Goal: Task Accomplishment & Management: Complete application form

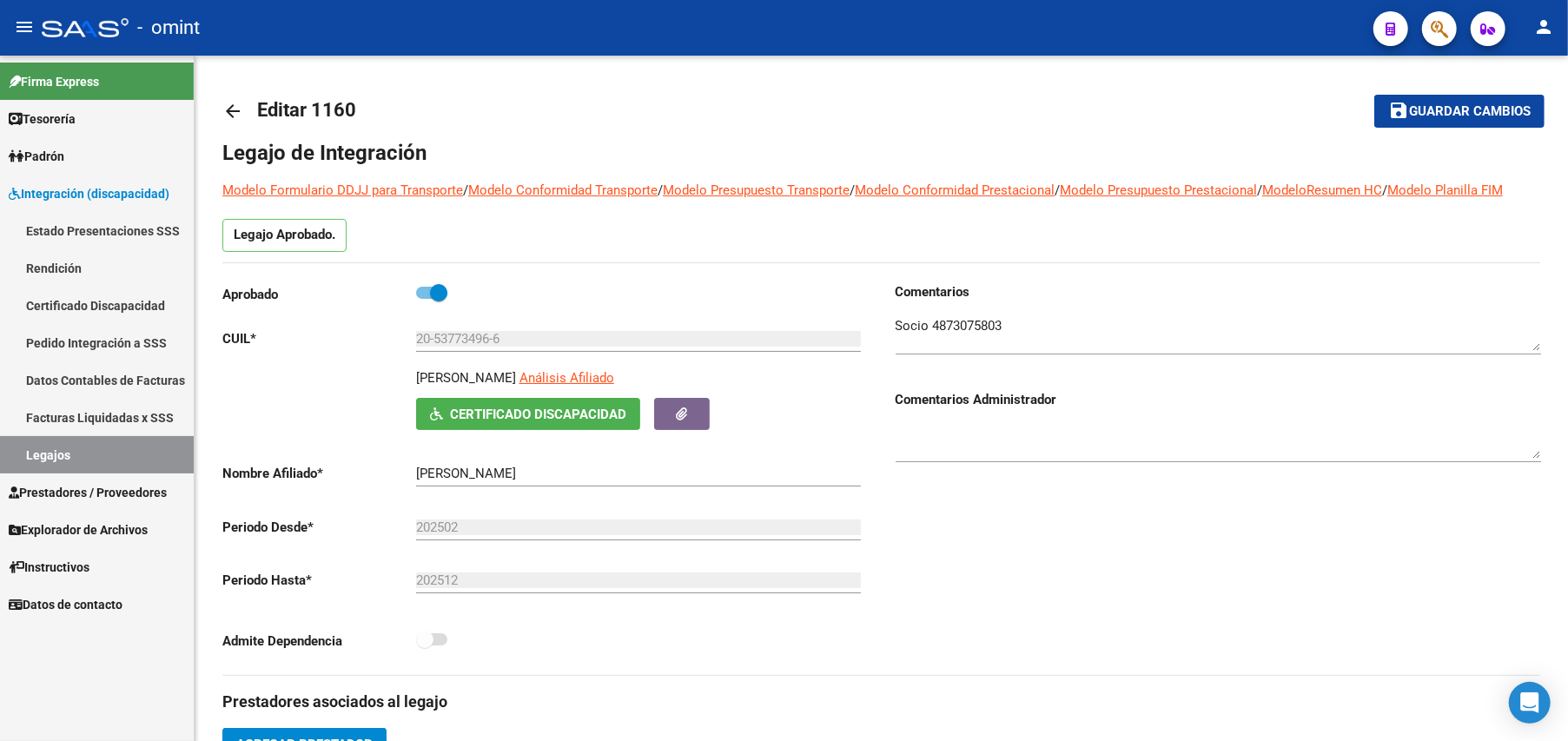
scroll to position [18, 0]
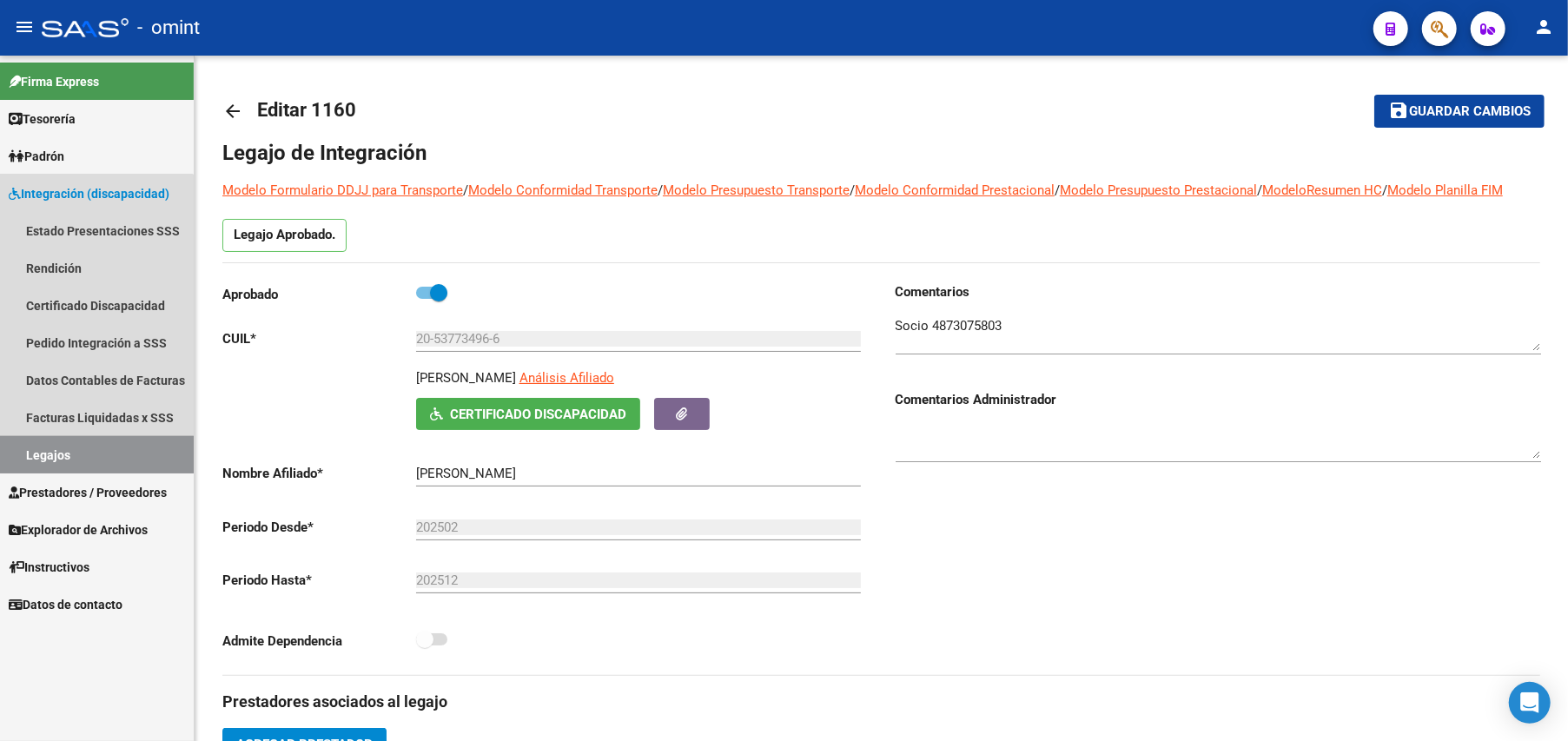
click at [42, 452] on link "Legajos" at bounding box center [96, 455] width 193 height 37
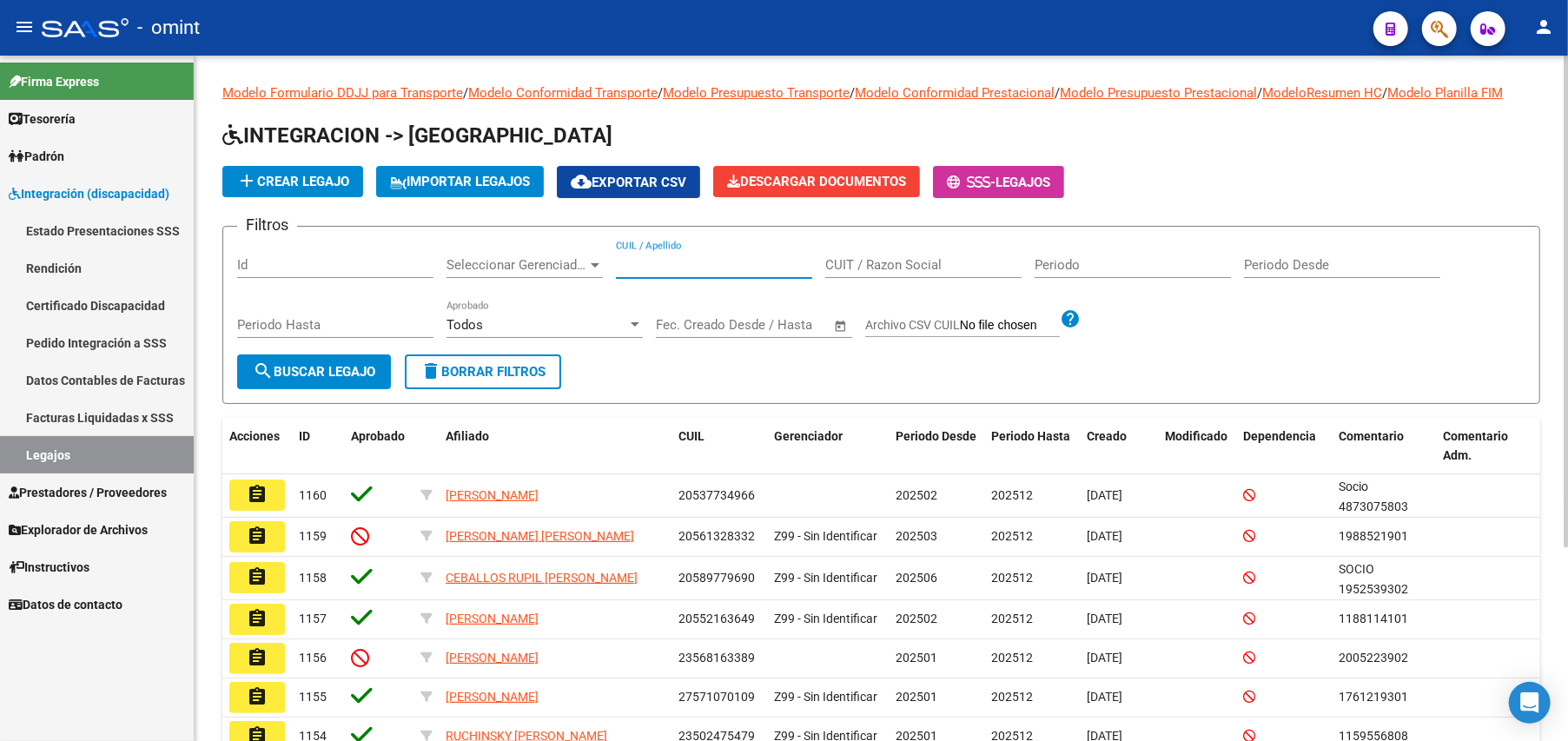
click at [683, 258] on input "CUIL / Apellido" at bounding box center [714, 265] width 196 height 16
type input "20544751663"
click at [353, 373] on span "search Buscar Legajo" at bounding box center [314, 372] width 122 height 16
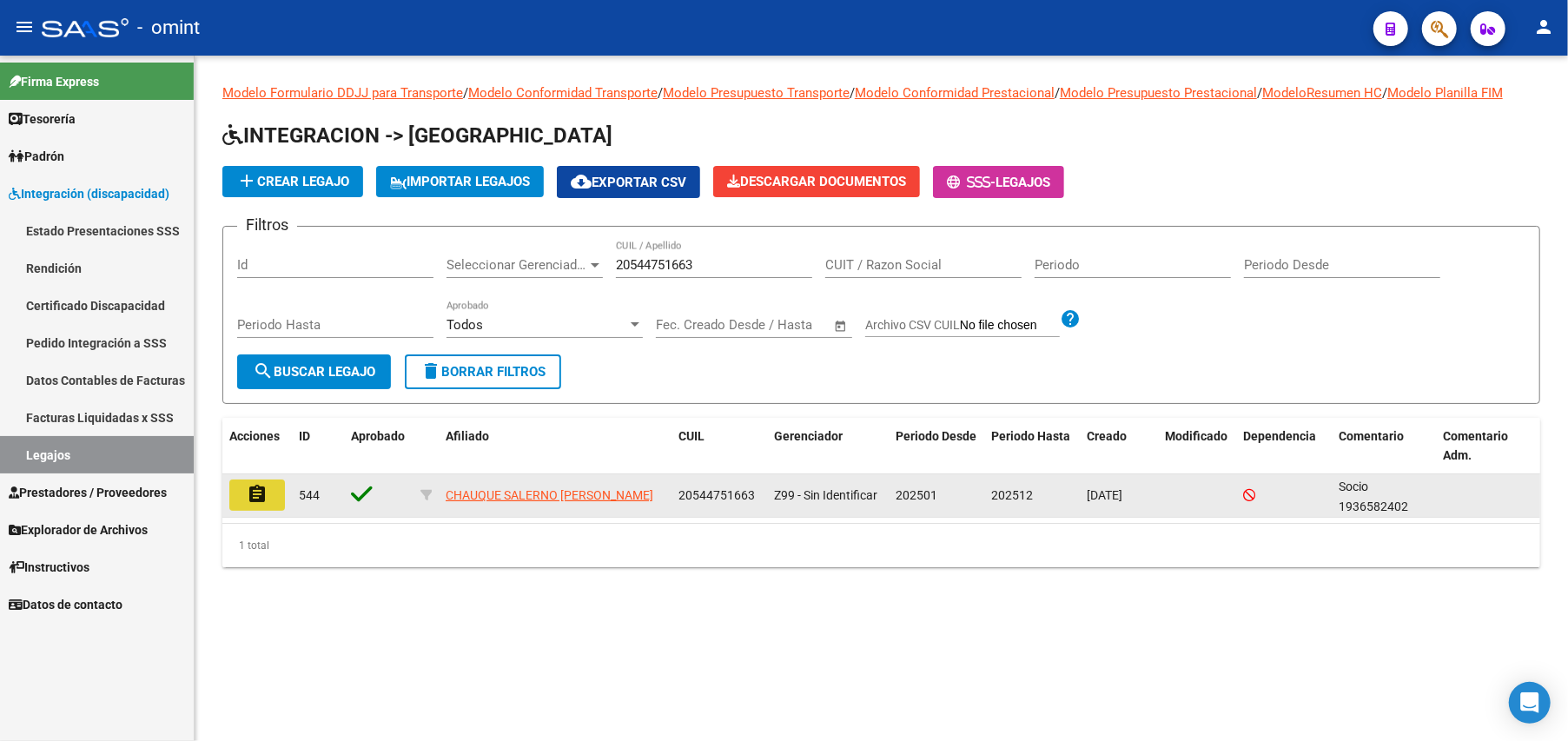
click at [269, 483] on button "assignment" at bounding box center [256, 495] width 55 height 31
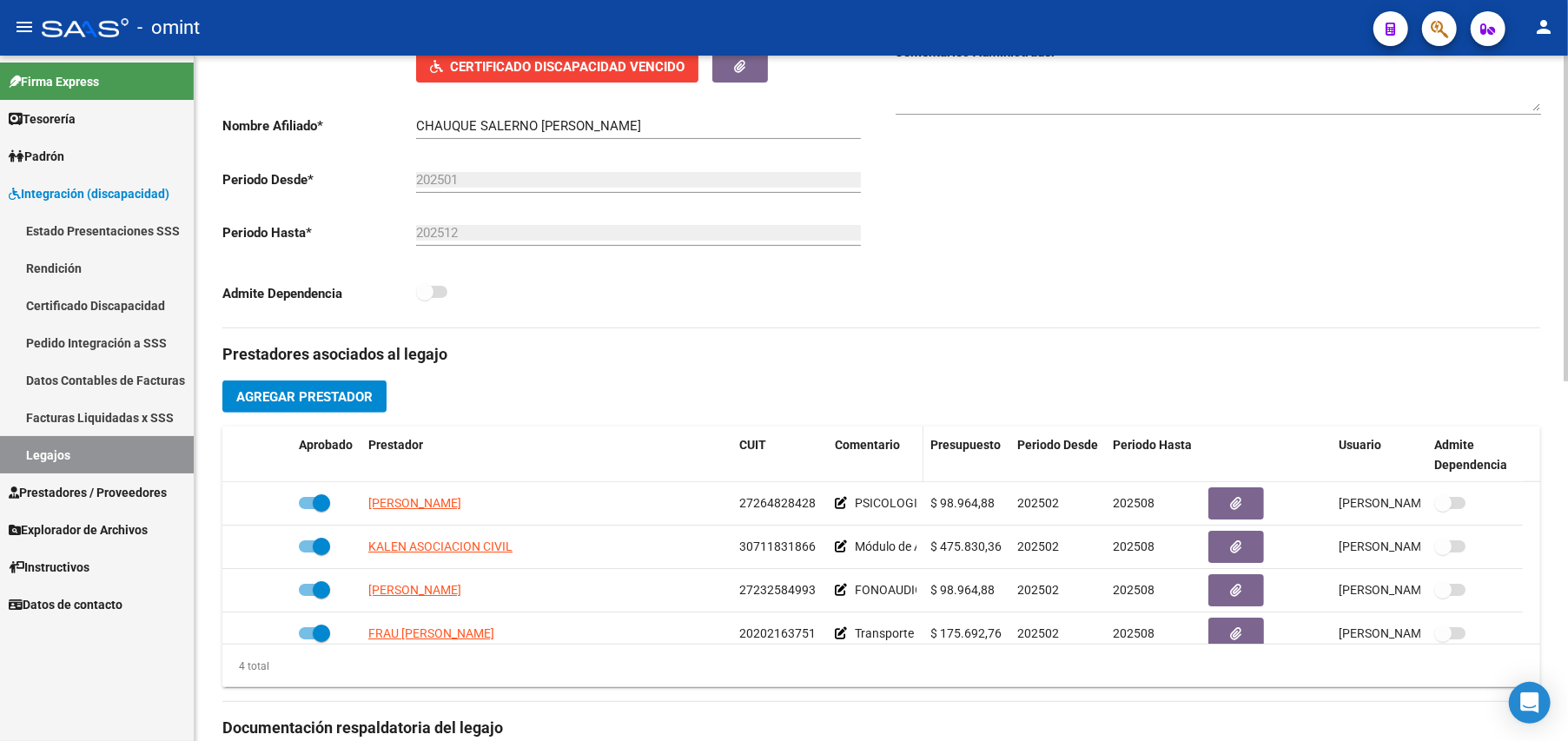
scroll to position [463, 0]
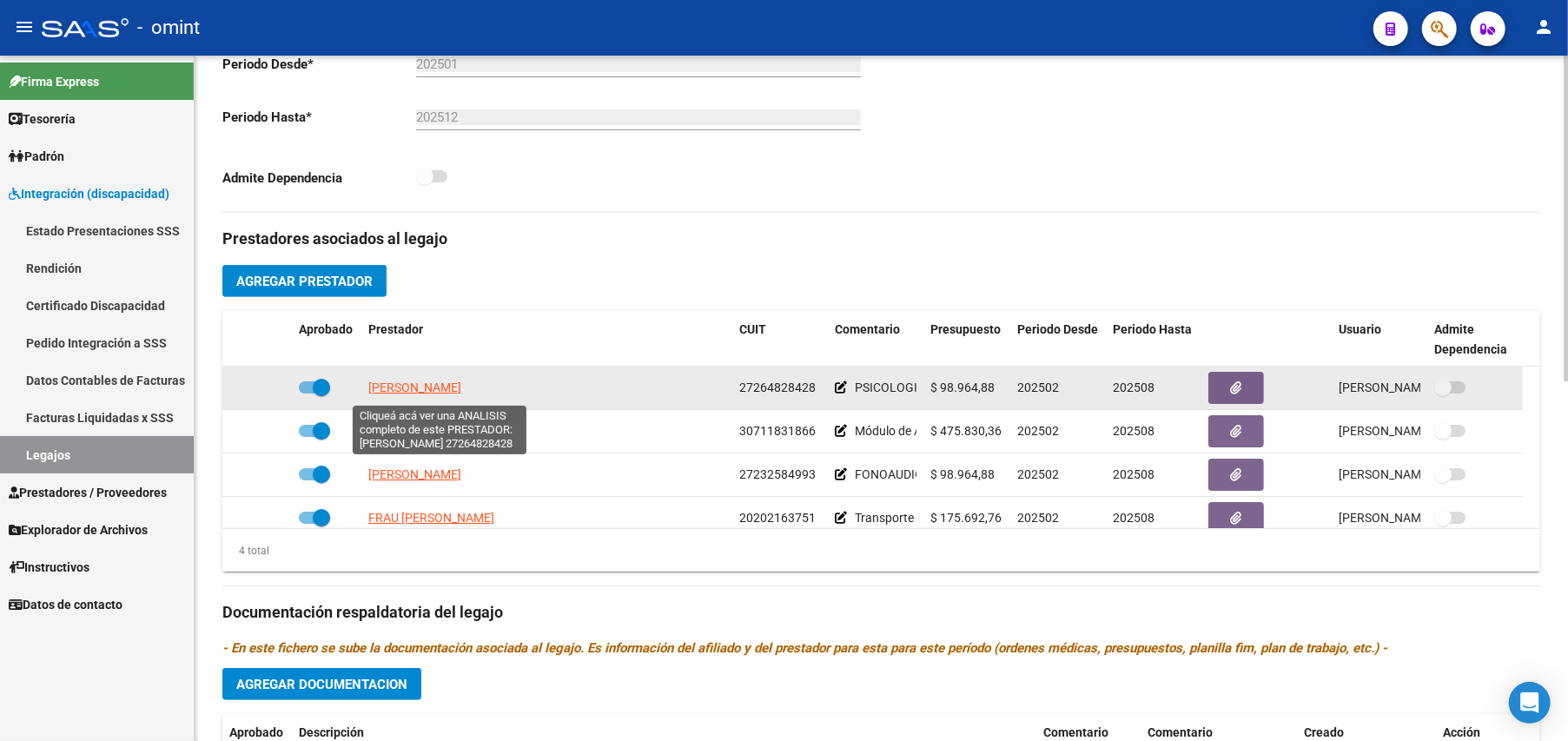
click at [427, 389] on span "[PERSON_NAME]" at bounding box center [415, 387] width 93 height 14
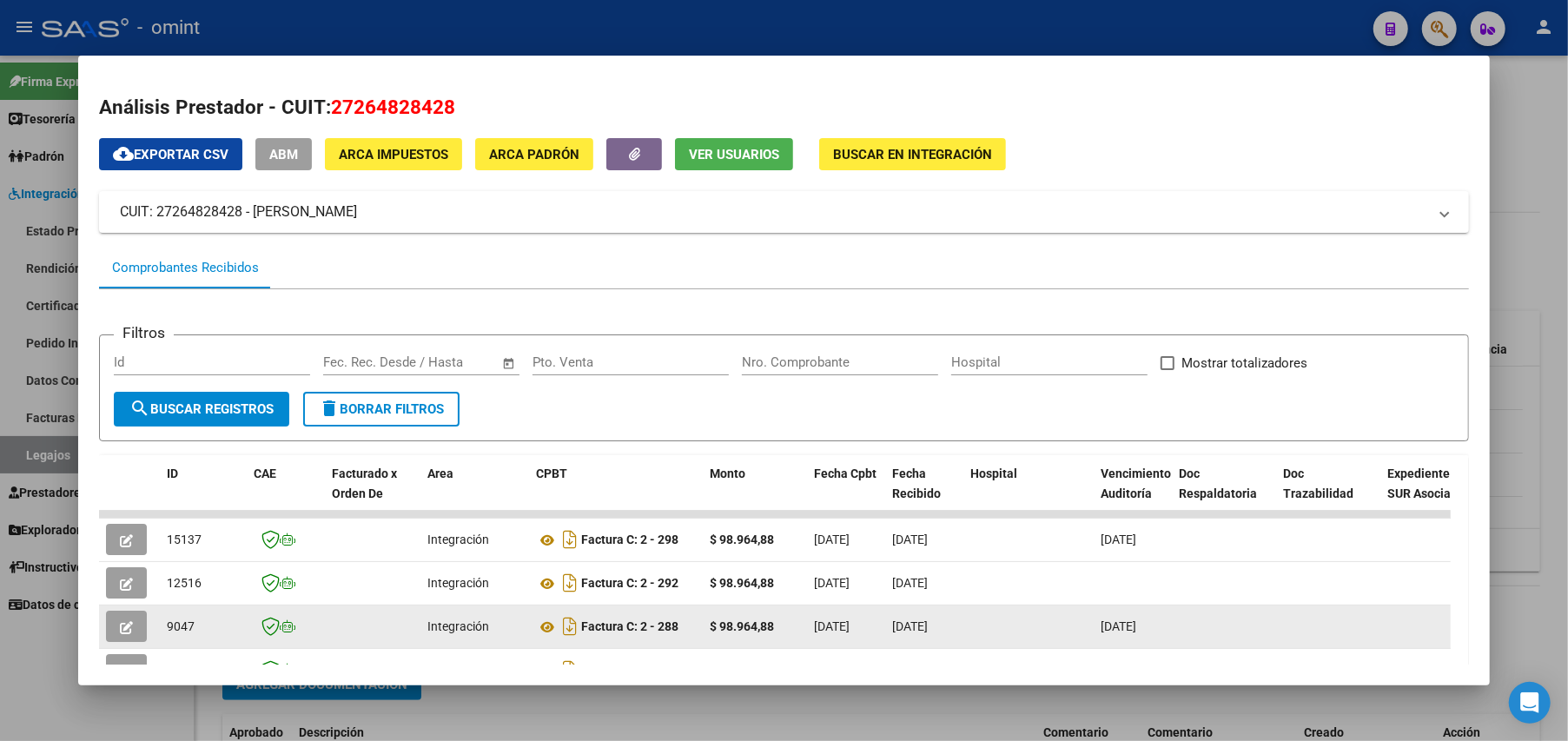
scroll to position [129, 0]
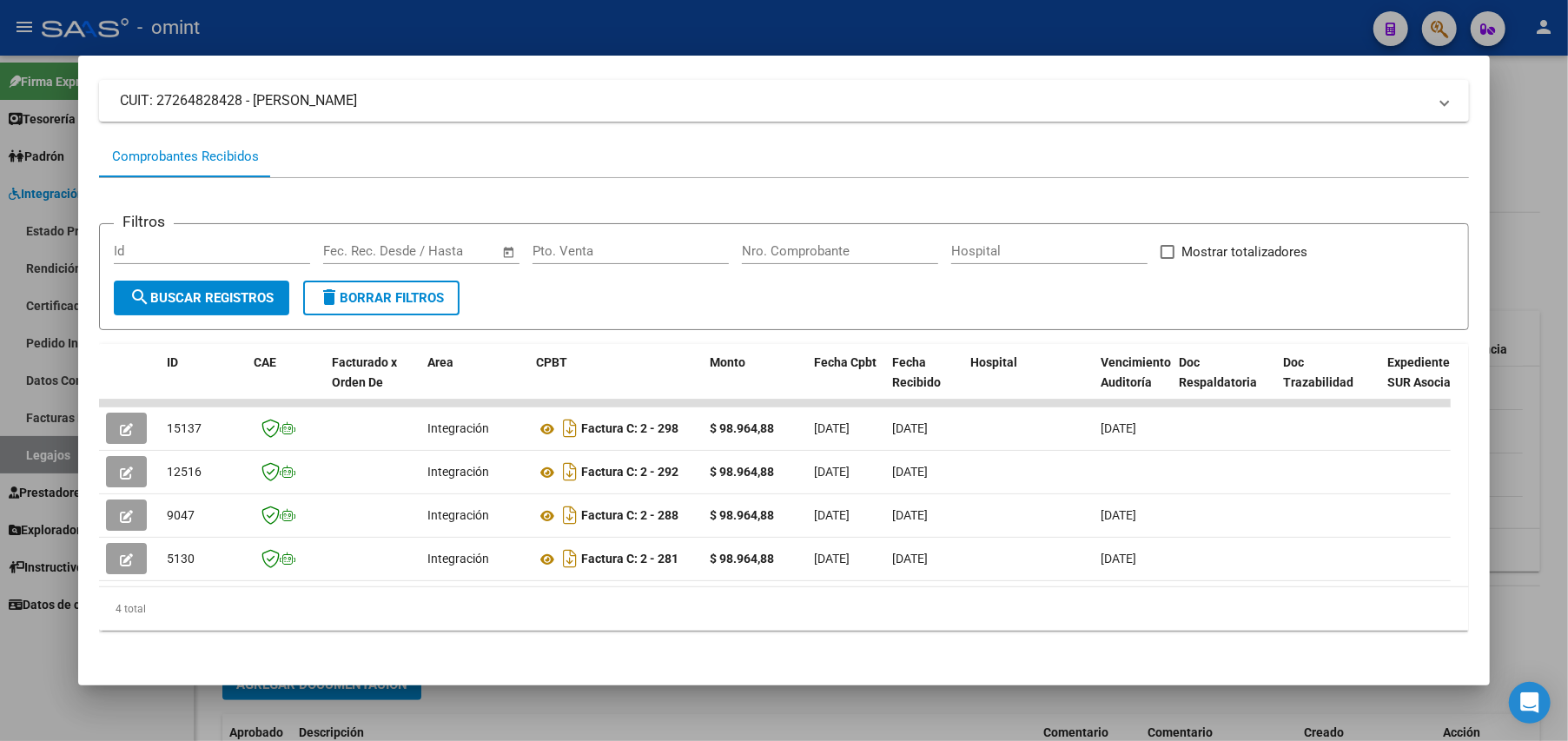
click at [1525, 101] on div at bounding box center [784, 370] width 1568 height 741
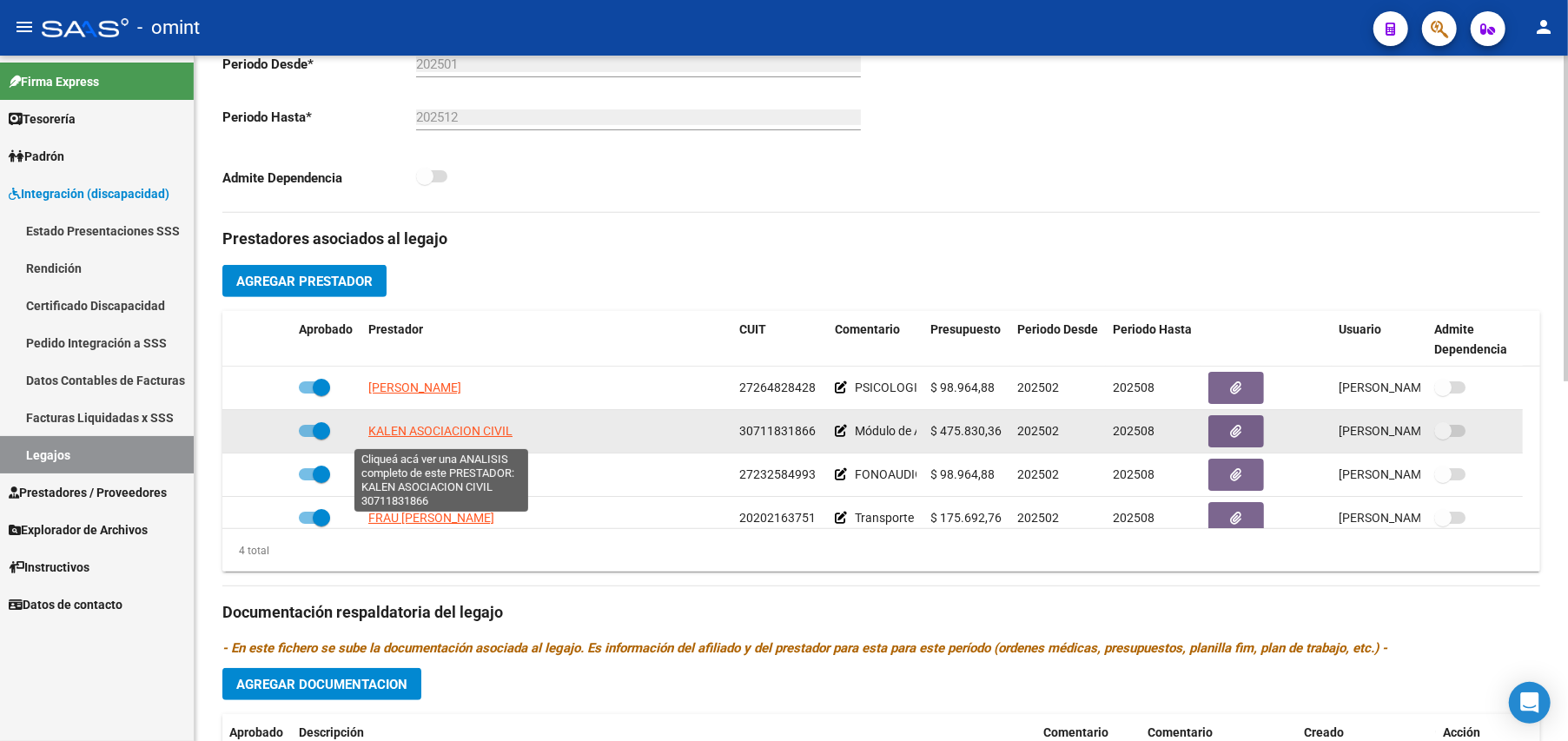
click at [426, 438] on span "KALEN ASOCIACION CIVIL" at bounding box center [440, 430] width 144 height 14
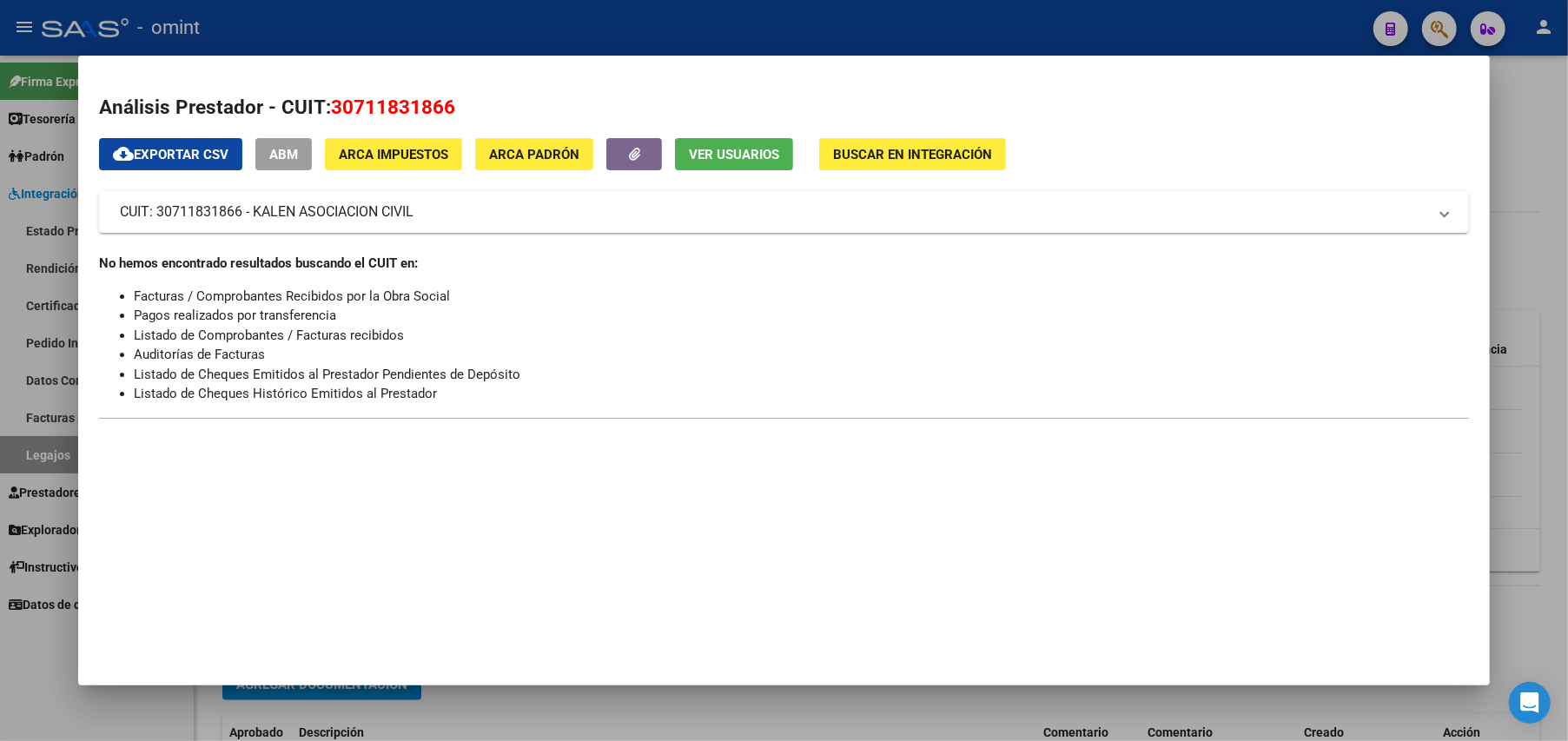
click at [1515, 109] on div at bounding box center [784, 370] width 1568 height 741
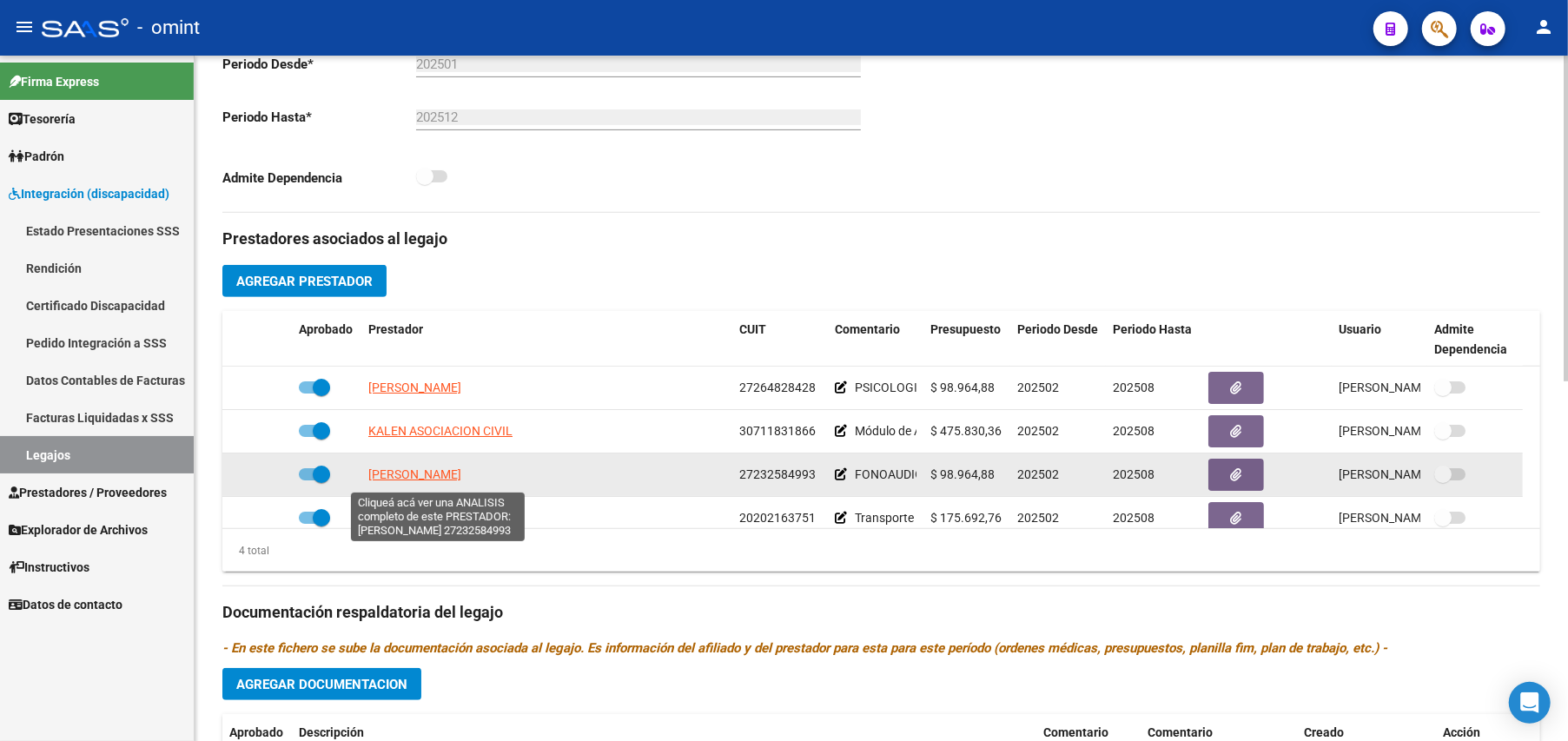
click at [449, 478] on span "[PERSON_NAME]" at bounding box center [415, 474] width 93 height 14
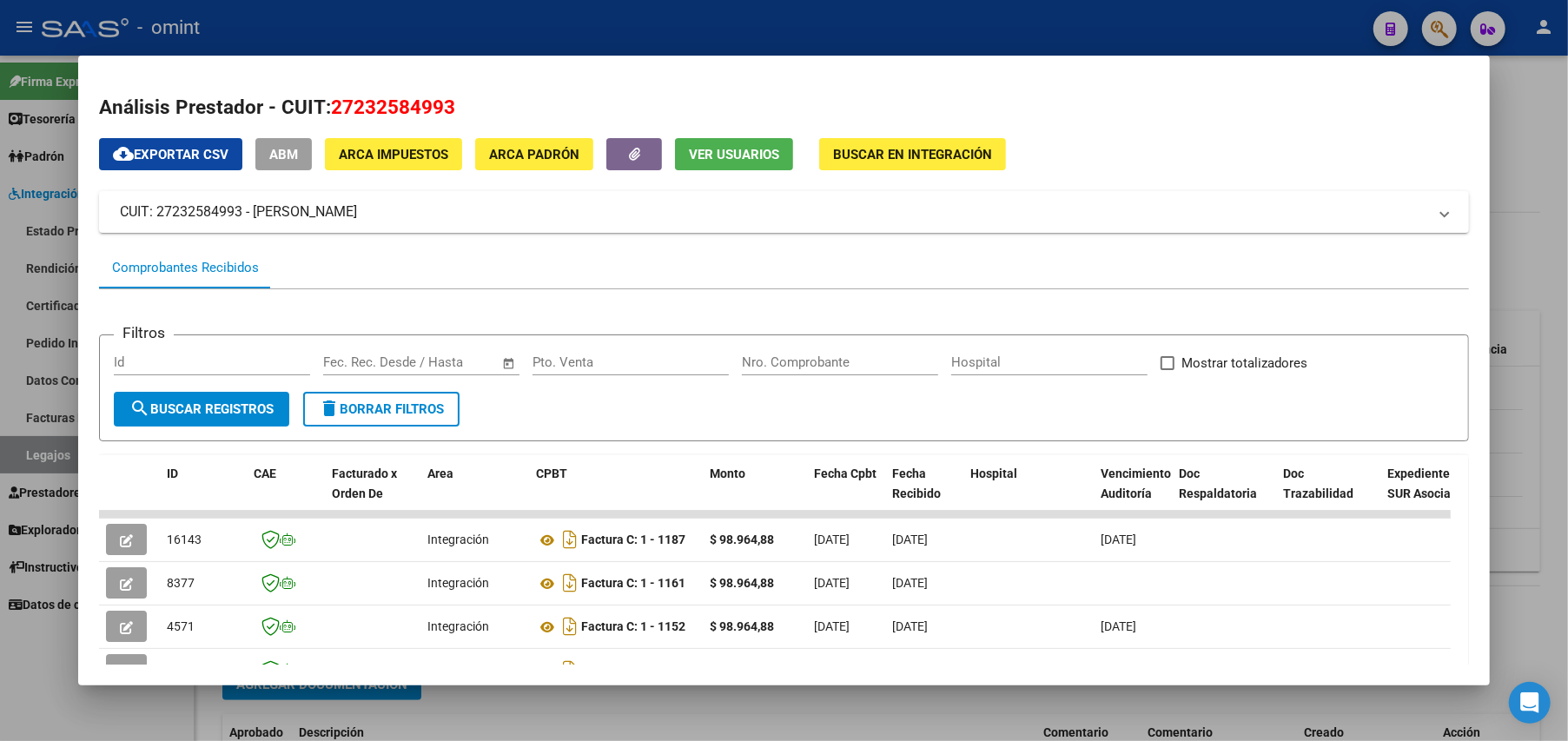
click at [1532, 174] on div at bounding box center [784, 370] width 1568 height 741
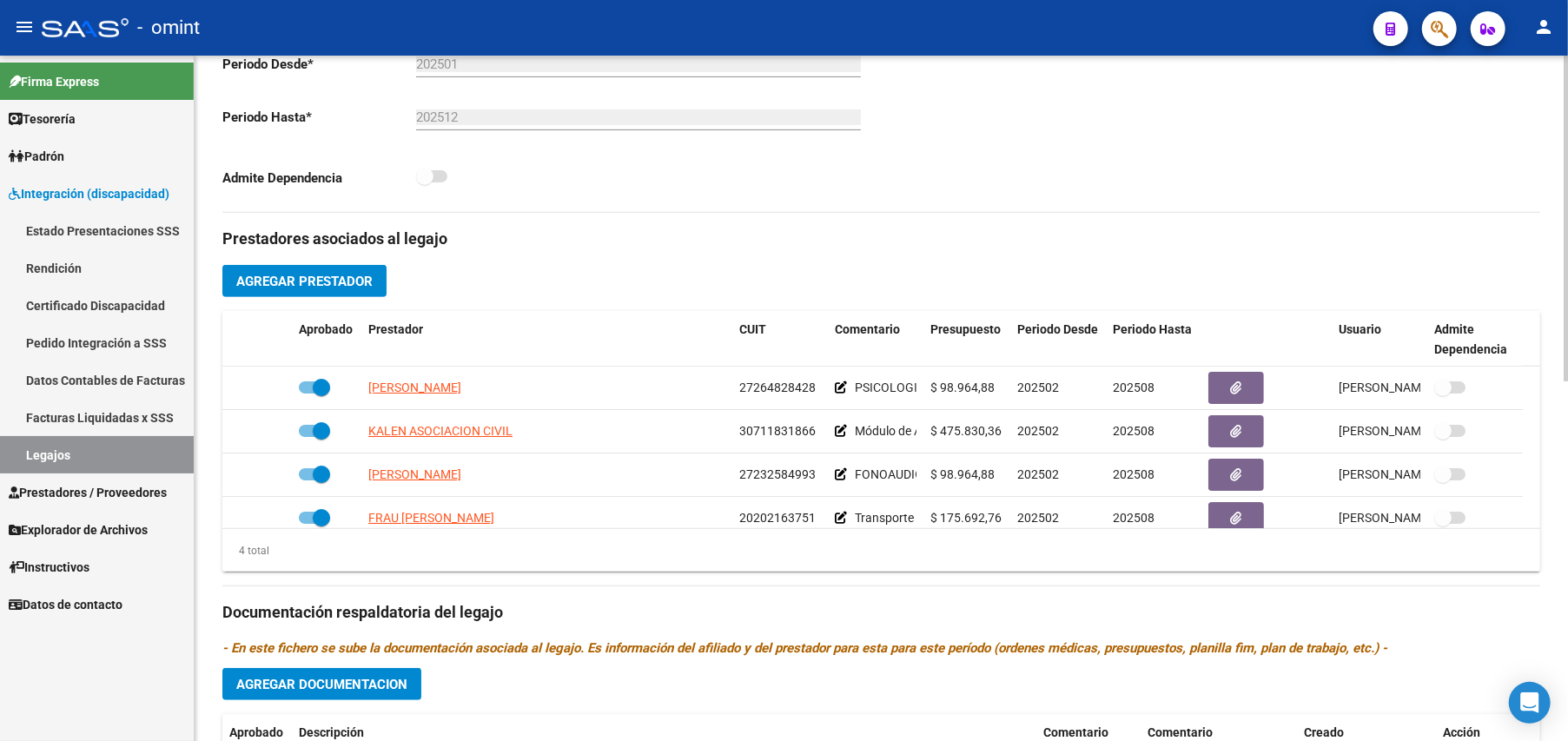
scroll to position [756, 0]
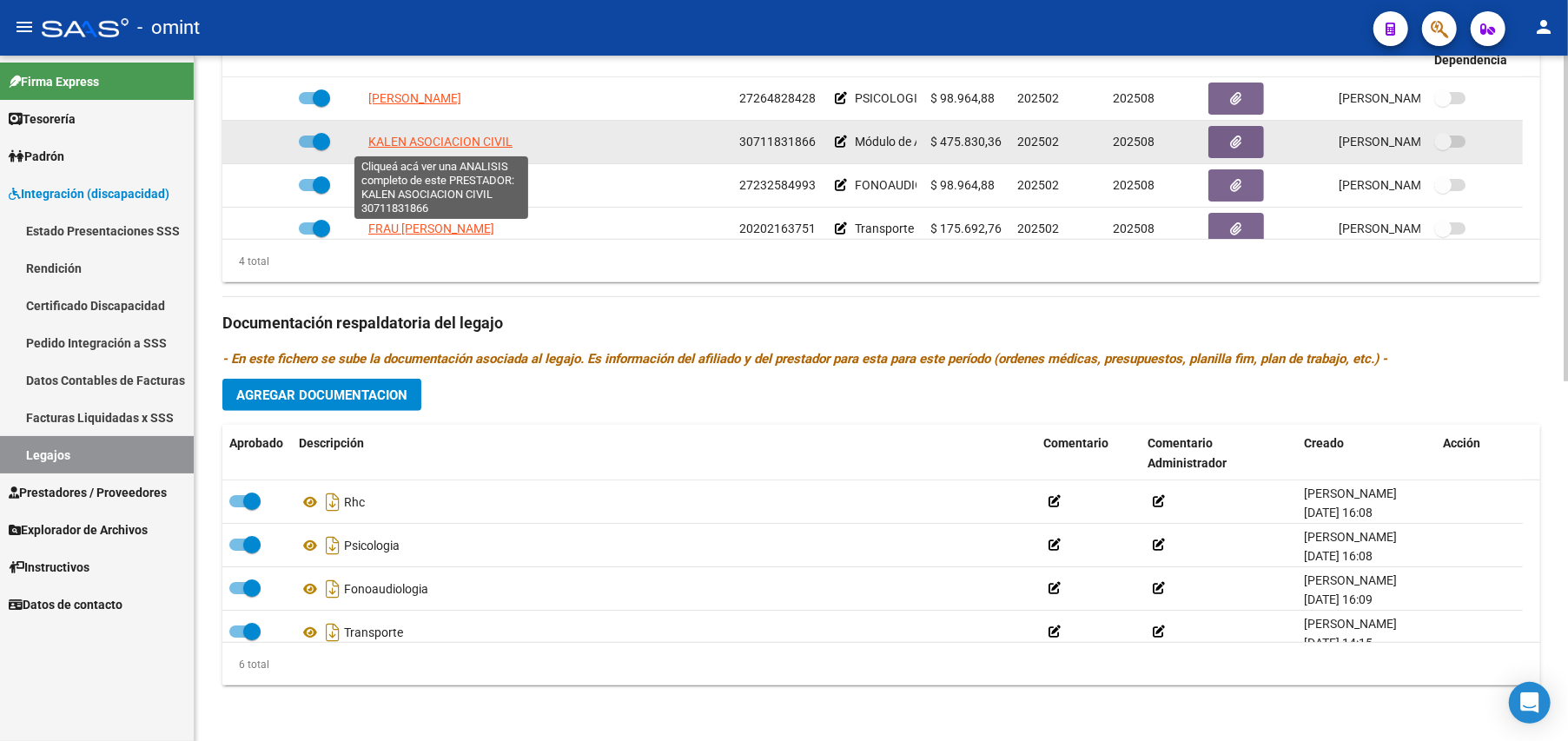
click at [442, 144] on span "KALEN ASOCIACION CIVIL" at bounding box center [440, 142] width 144 height 14
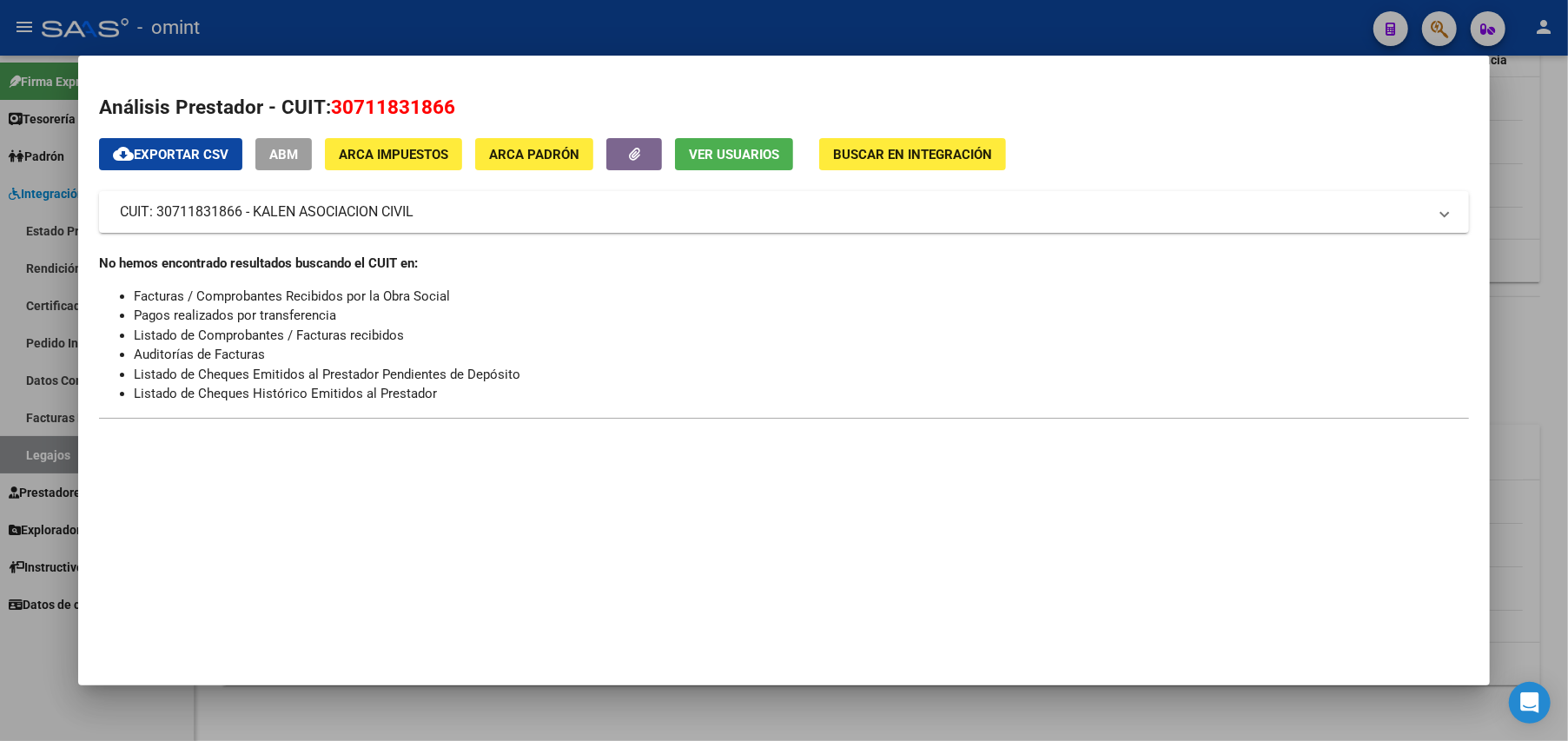
click at [1516, 97] on div at bounding box center [784, 370] width 1568 height 741
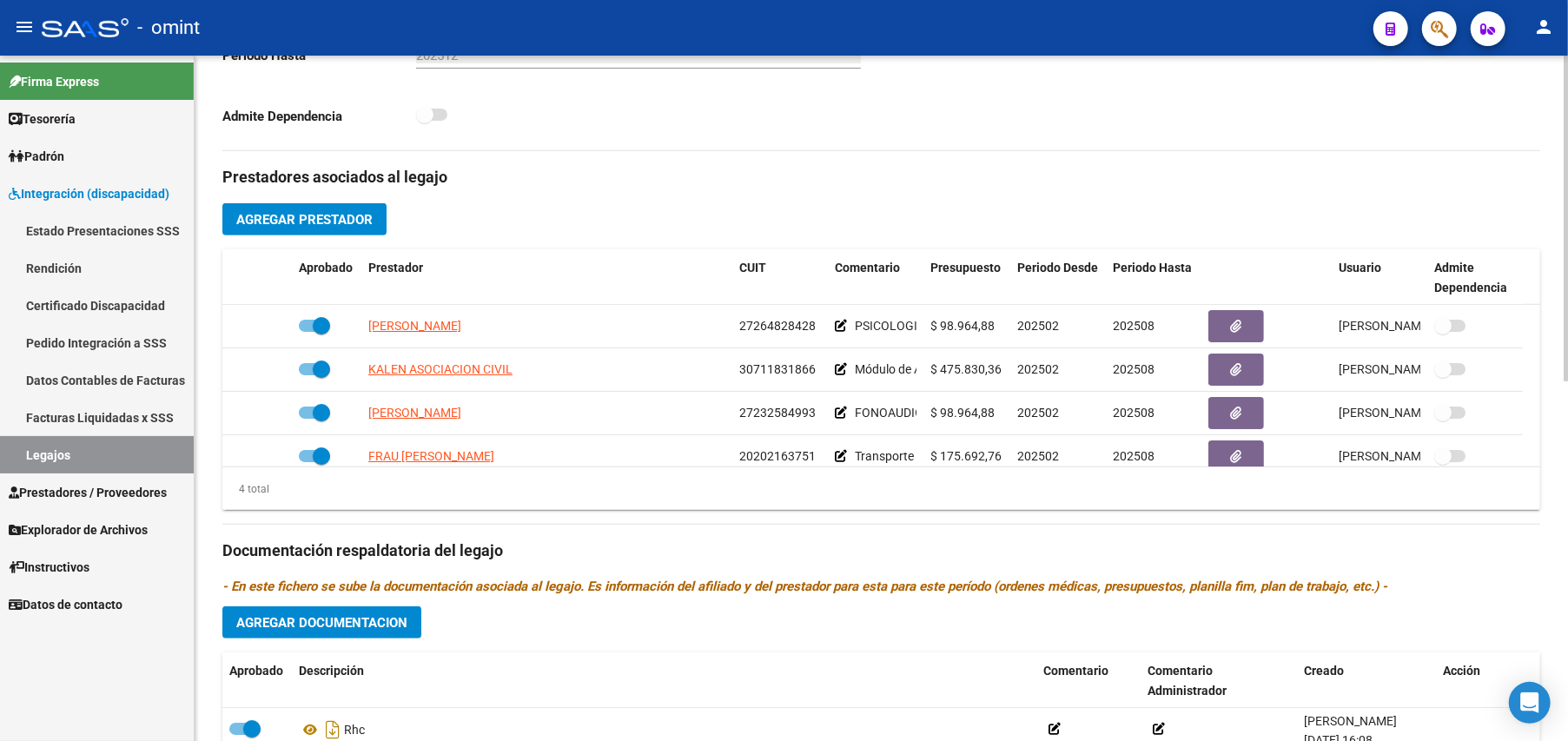
scroll to position [18, 0]
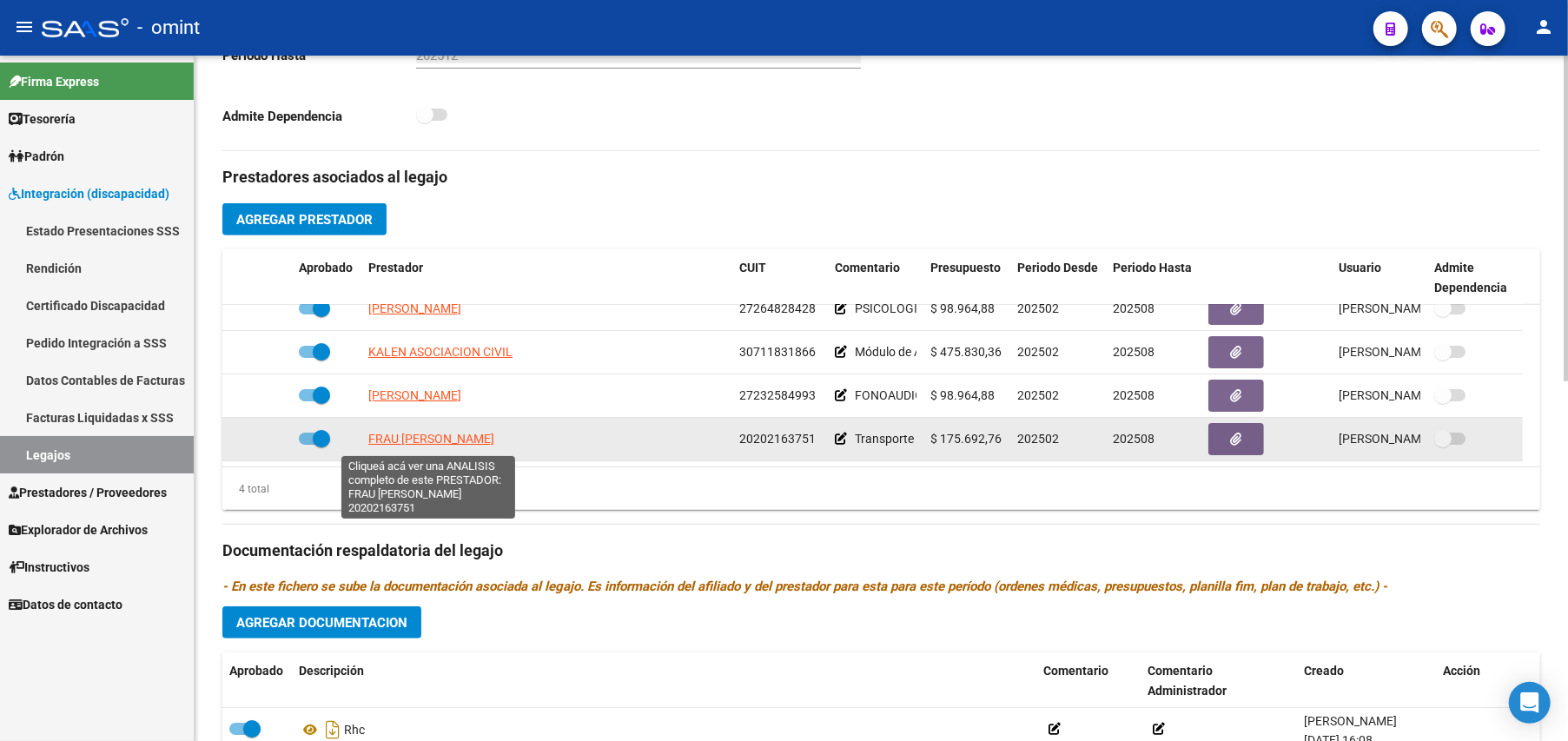
click at [398, 441] on span "FRAU [PERSON_NAME]" at bounding box center [431, 438] width 126 height 14
type textarea "20202163751"
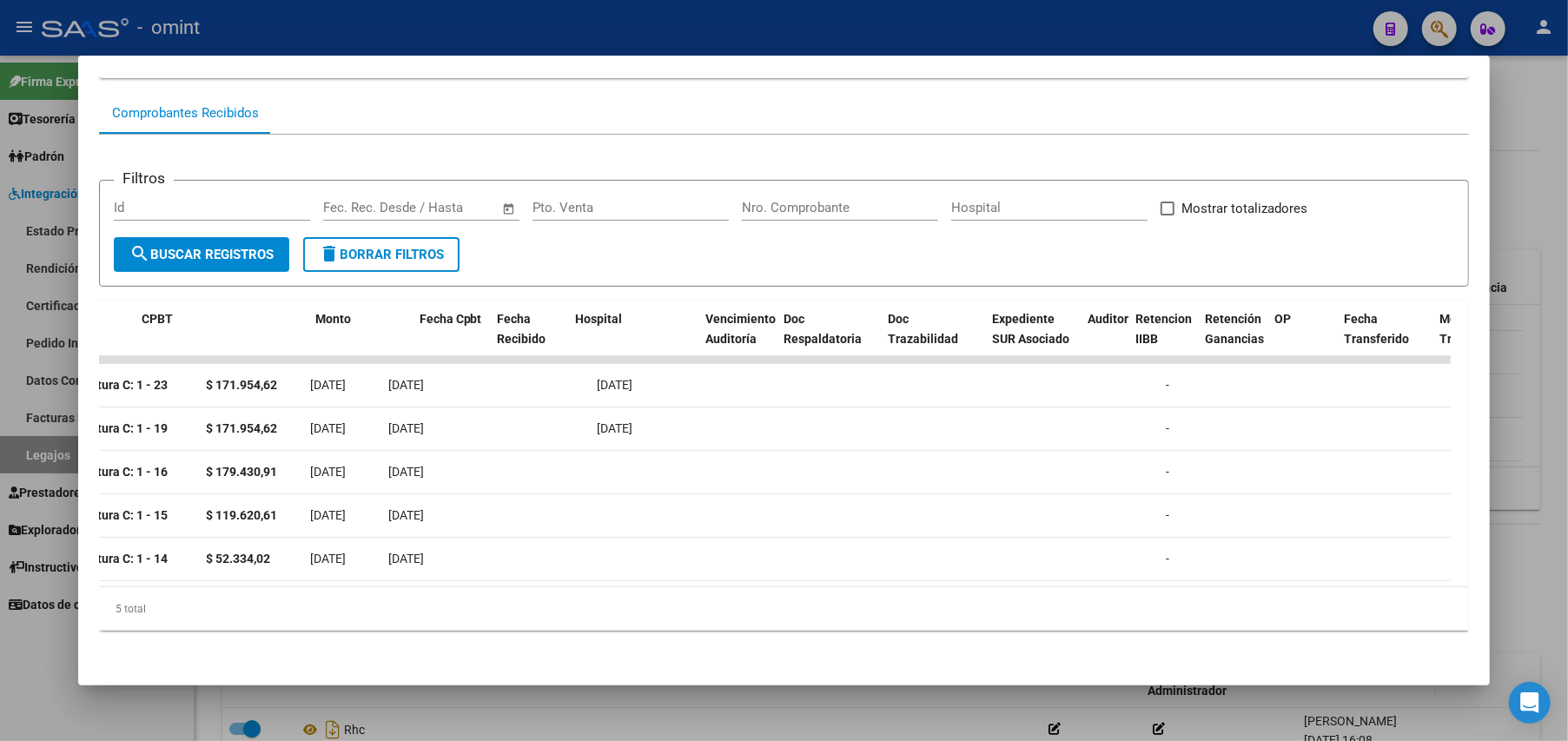
scroll to position [0, 0]
